Goal: Navigation & Orientation: Find specific page/section

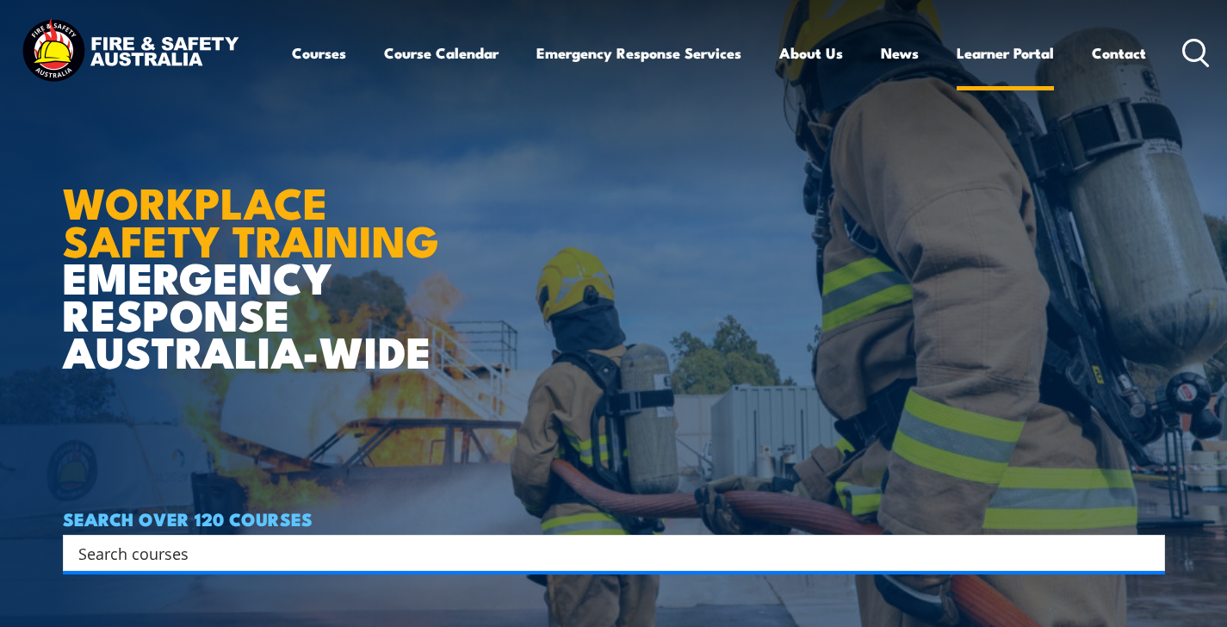
click at [995, 53] on link "Learner Portal" at bounding box center [1005, 53] width 97 height 46
